Goal: Transaction & Acquisition: Purchase product/service

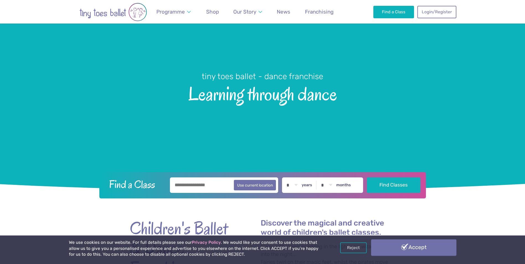
scroll to position [28, 0]
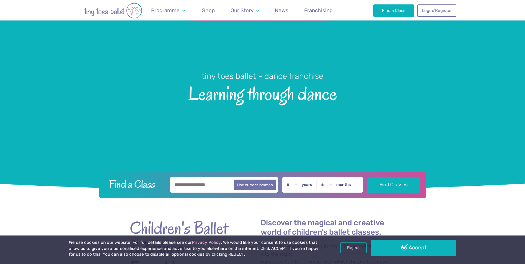
click at [407, 248] on link "Accept" at bounding box center [413, 248] width 85 height 16
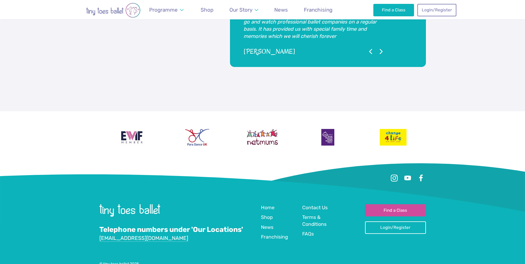
scroll to position [1290, 0]
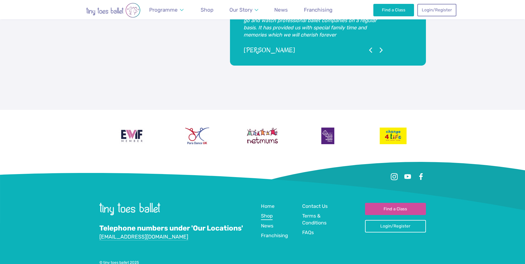
click at [268, 213] on span "Shop" at bounding box center [267, 216] width 12 height 6
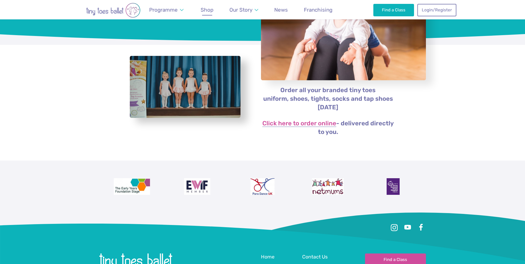
scroll to position [83, 0]
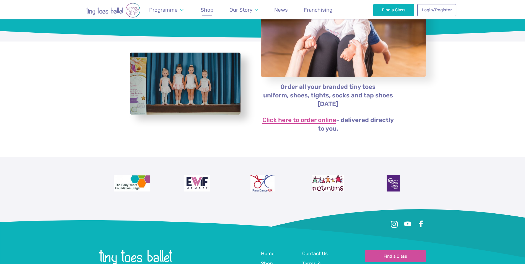
click at [285, 120] on link "Click here to order online" at bounding box center [299, 120] width 74 height 7
